Goal: Task Accomplishment & Management: Manage account settings

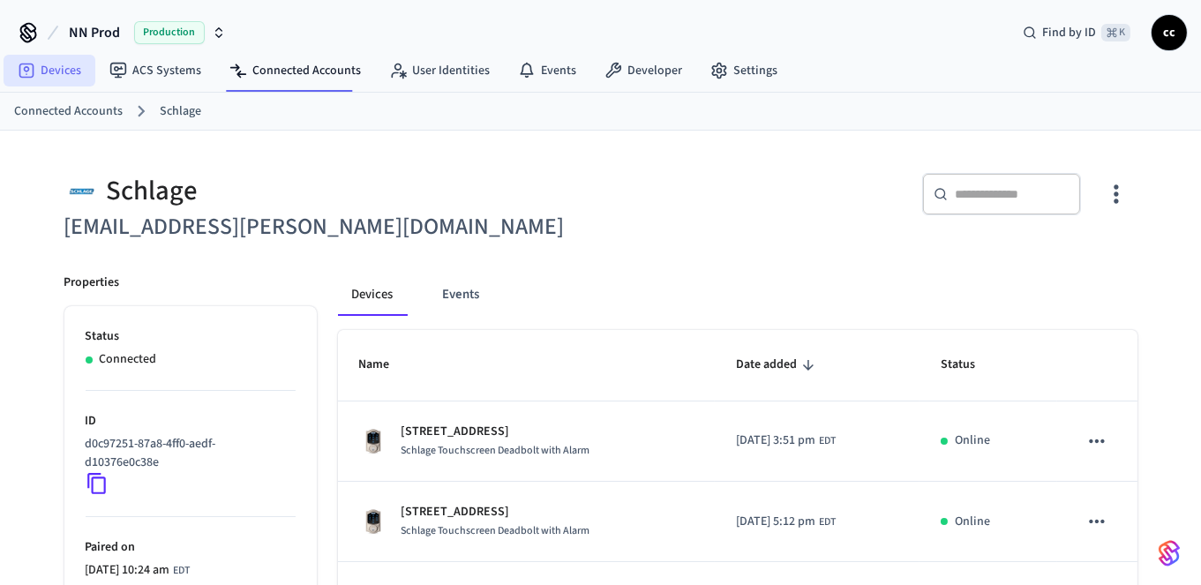
click at [46, 68] on link "Devices" at bounding box center [50, 71] width 92 height 32
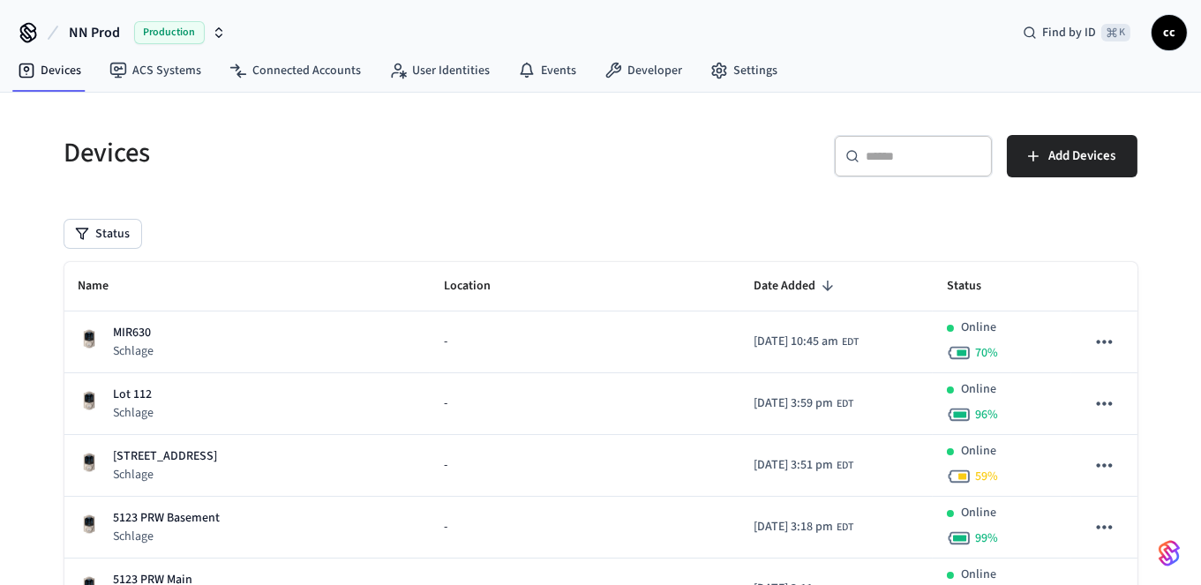
click at [897, 156] on input "text" at bounding box center [924, 156] width 115 height 18
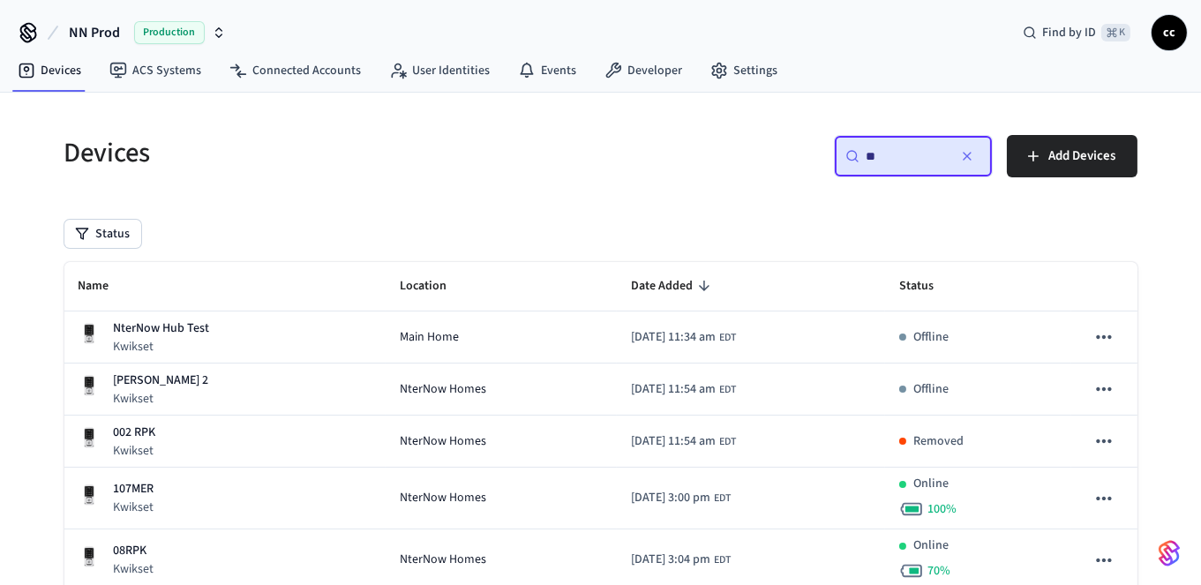
type input "*"
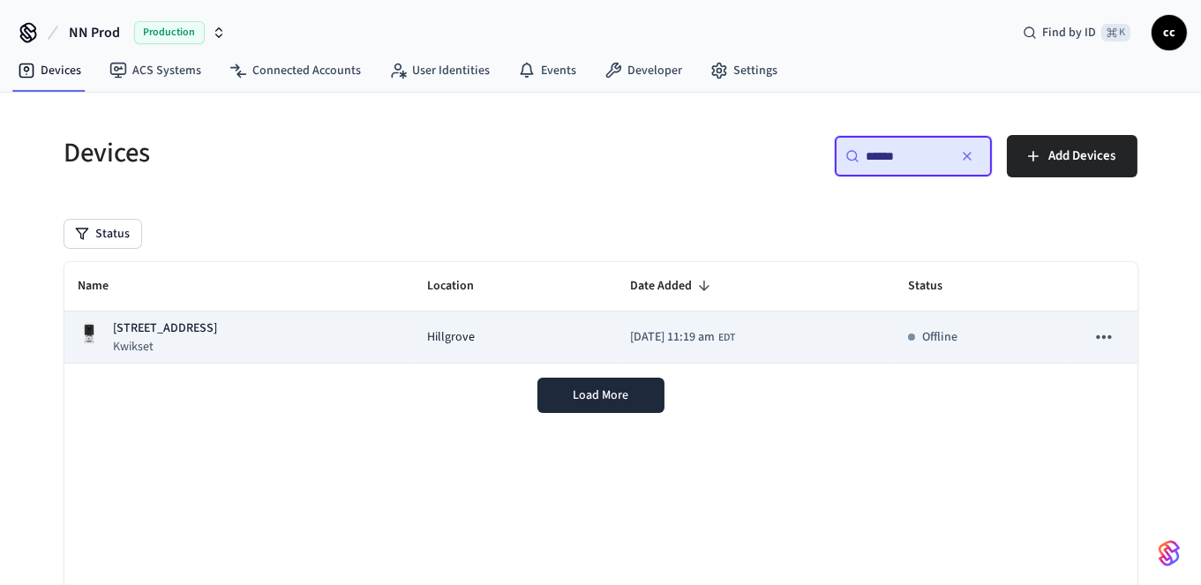
type input "******"
click at [522, 337] on div "Hillgrove" at bounding box center [515, 337] width 176 height 19
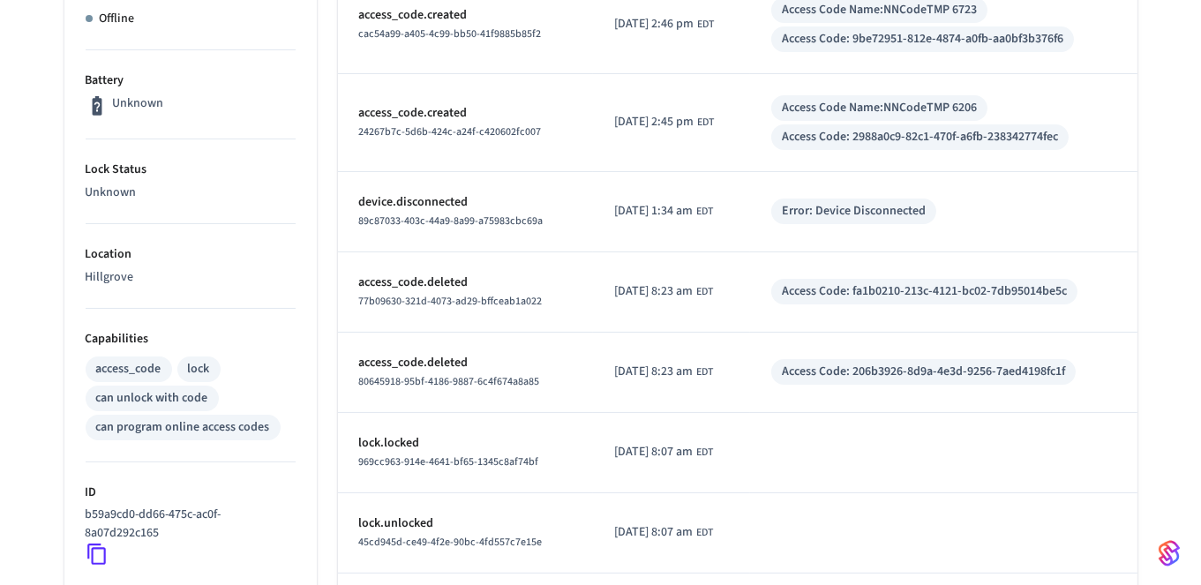
scroll to position [411, 0]
click at [98, 545] on icon at bounding box center [97, 552] width 23 height 23
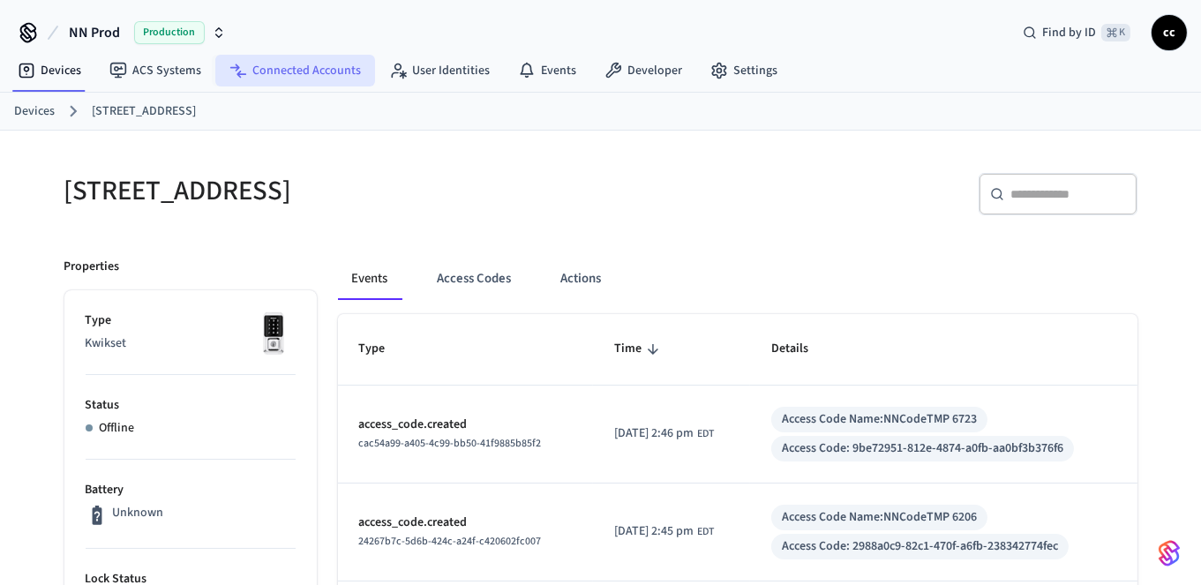
click at [273, 70] on link "Connected Accounts" at bounding box center [295, 71] width 160 height 32
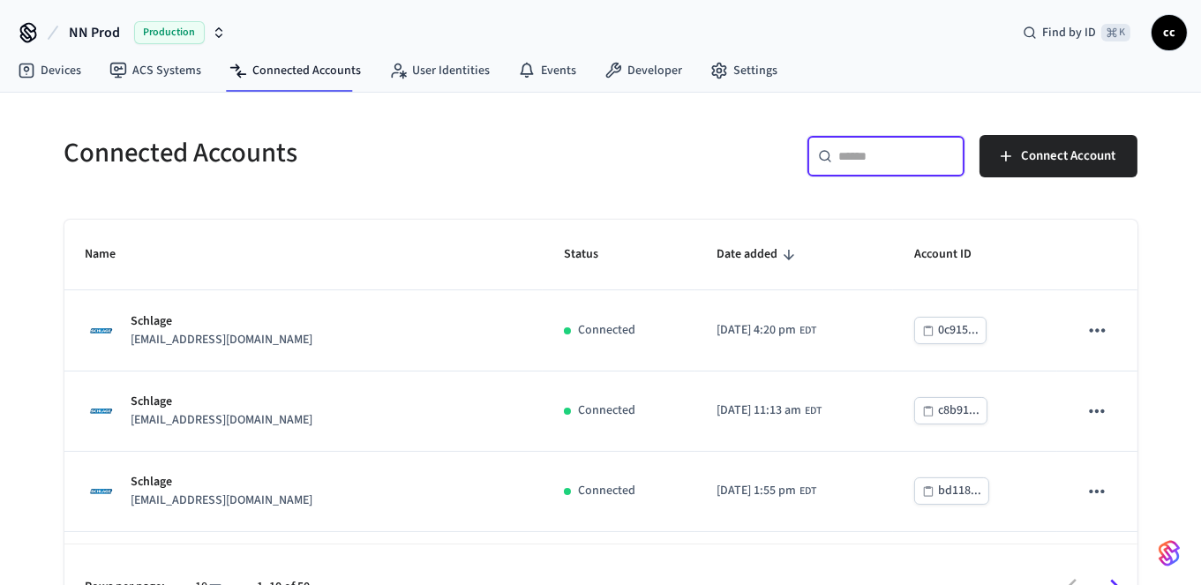
click at [847, 160] on input "text" at bounding box center [896, 156] width 115 height 18
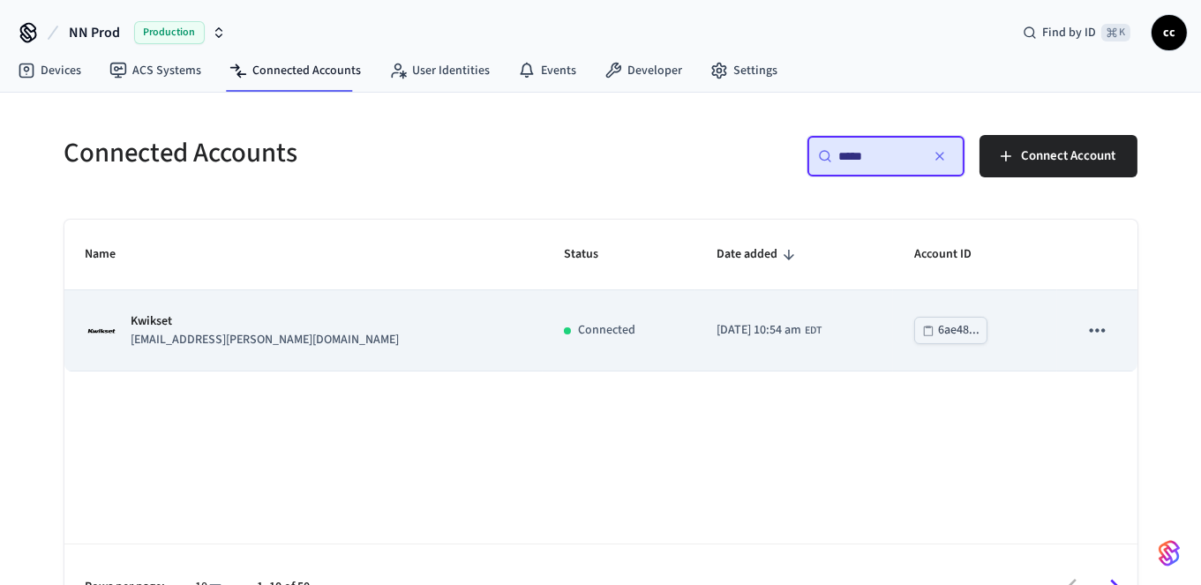
type input "*****"
click at [771, 336] on td "[DATE] 10:54 am EDT" at bounding box center [794, 330] width 198 height 80
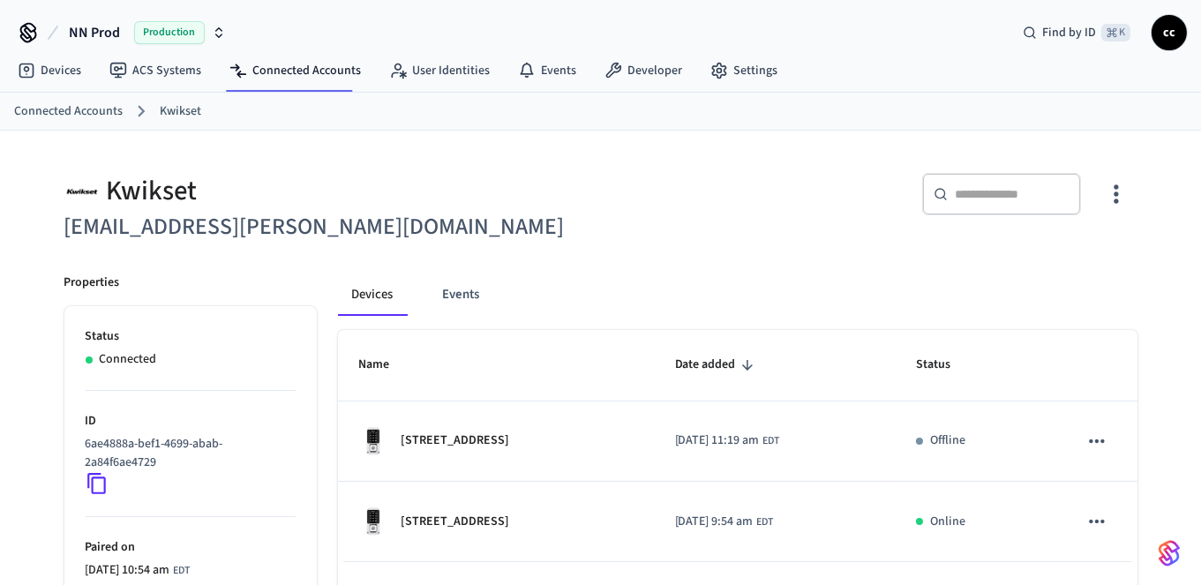
click at [1115, 194] on icon "button" at bounding box center [1116, 194] width 4 height 19
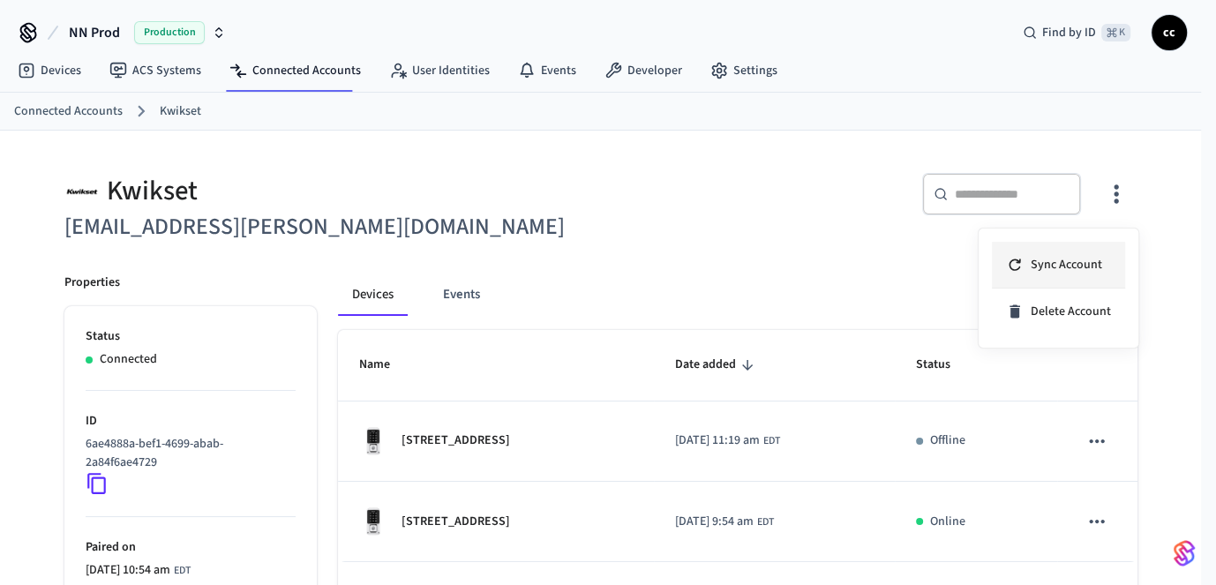
click at [1077, 261] on span "Sync Account" at bounding box center [1066, 265] width 71 height 18
click at [557, 256] on div at bounding box center [608, 292] width 1216 height 585
